Goal: Share content

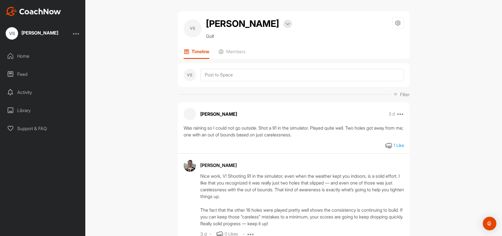
click at [26, 110] on div "Library" at bounding box center [43, 110] width 80 height 14
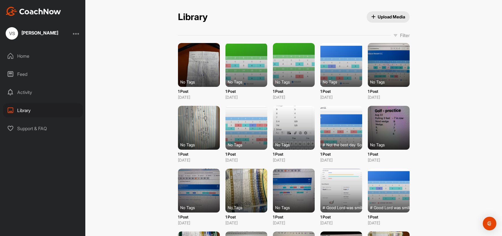
click at [385, 18] on span "Upload Media" at bounding box center [388, 17] width 34 height 6
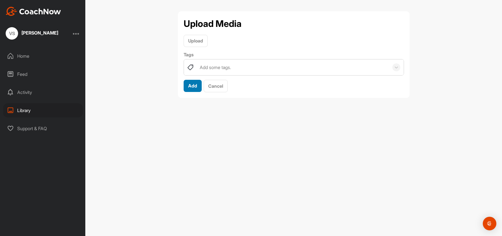
click at [192, 86] on span "Add" at bounding box center [192, 86] width 9 height 6
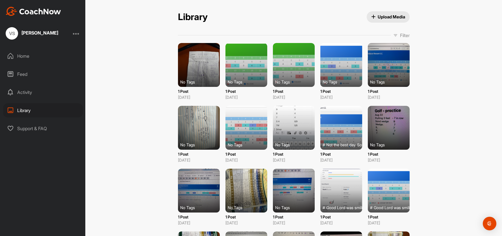
click at [381, 20] on button "Upload Media" at bounding box center [388, 16] width 43 height 11
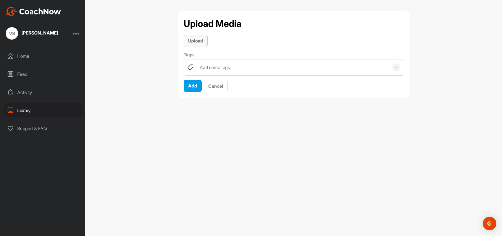
click at [199, 39] on span "Upload" at bounding box center [195, 41] width 15 height 6
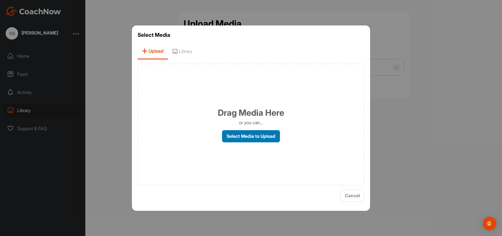
click at [249, 137] on label "Select Media to Upload" at bounding box center [251, 136] width 58 height 12
click at [0, 0] on input "Select Media to Upload" at bounding box center [0, 0] width 0 height 0
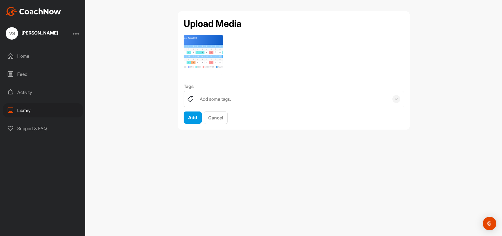
click at [206, 101] on div "Add some tags." at bounding box center [215, 99] width 31 height 7
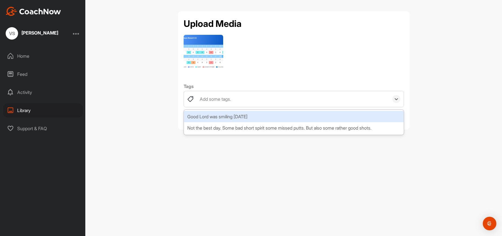
click at [210, 118] on div "Good Lord was smiling [DATE]" at bounding box center [294, 116] width 220 height 11
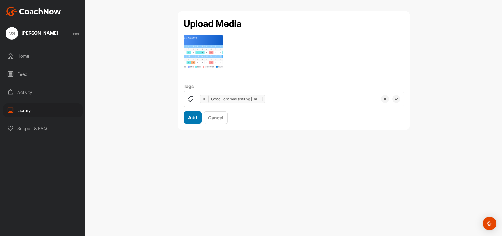
click at [193, 118] on span "Add" at bounding box center [192, 117] width 9 height 6
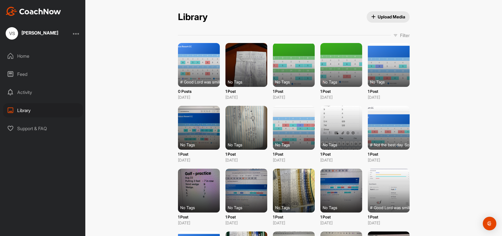
click at [26, 75] on div "Feed" at bounding box center [43, 74] width 80 height 14
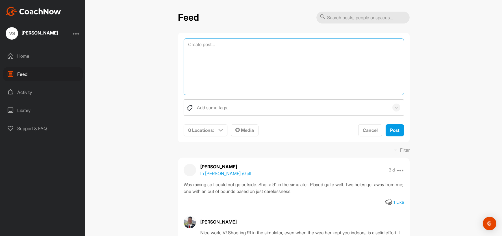
click at [222, 46] on textarea at bounding box center [294, 66] width 220 height 57
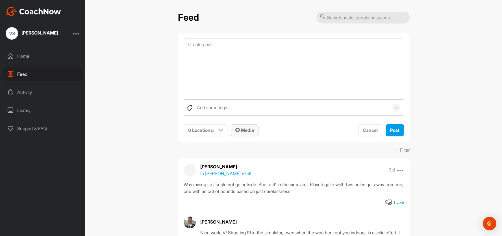
click at [250, 131] on span "Media" at bounding box center [244, 130] width 19 height 6
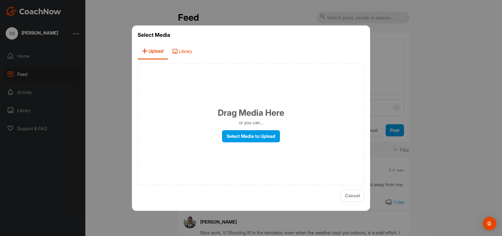
click at [182, 51] on span "Library" at bounding box center [182, 51] width 29 height 16
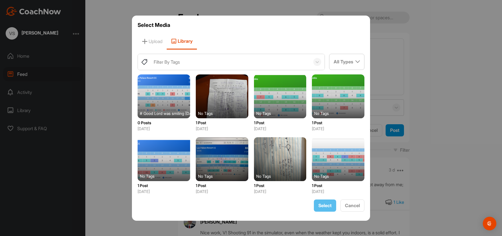
click at [165, 99] on div at bounding box center [164, 96] width 53 height 44
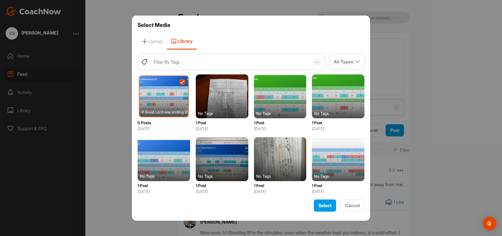
click at [325, 207] on span "Select" at bounding box center [324, 205] width 13 height 6
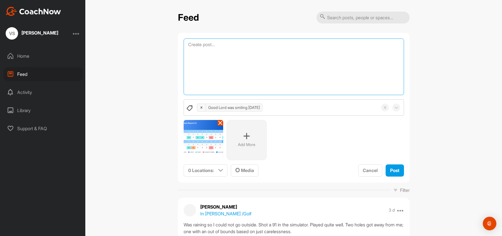
click at [223, 50] on textarea at bounding box center [294, 66] width 220 height 57
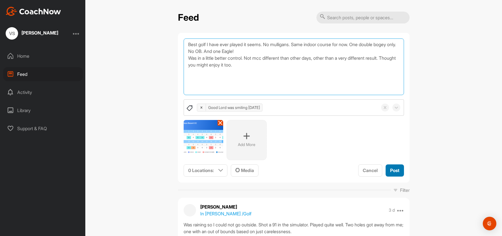
type textarea "Best golf I have ever played it seems. No mulligans. Same indoor course for now…"
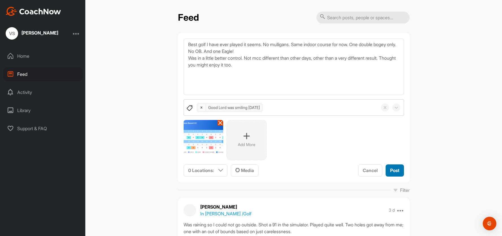
click at [394, 171] on span "Post" at bounding box center [394, 170] width 9 height 6
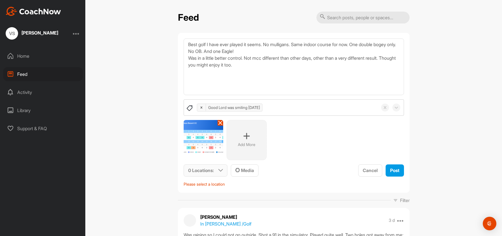
click at [200, 170] on p "0 Locations :" at bounding box center [201, 170] width 26 height 7
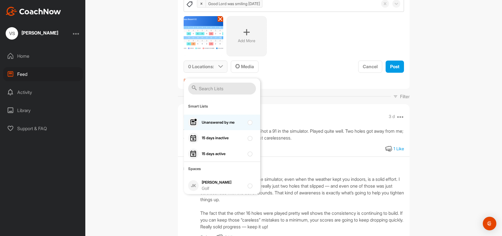
scroll to position [104, 0]
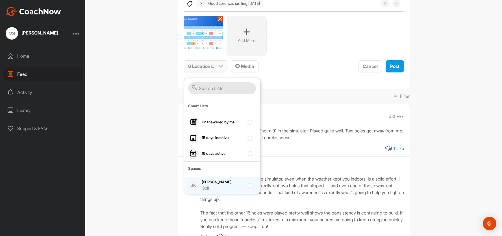
click at [213, 185] on div "Golf" at bounding box center [223, 188] width 42 height 6
checkbox input "true"
click at [397, 69] on span "Post" at bounding box center [394, 66] width 9 height 6
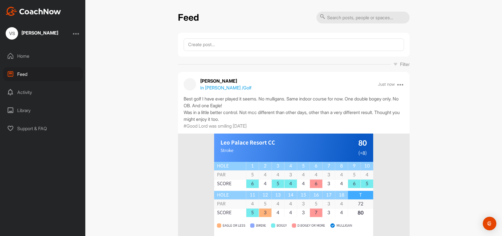
scroll to position [0, 0]
